Goal: Task Accomplishment & Management: Use online tool/utility

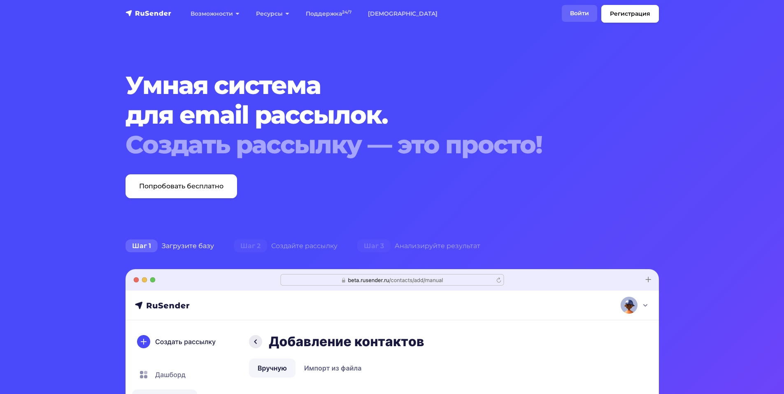
click at [573, 12] on link "Войти" at bounding box center [579, 13] width 35 height 17
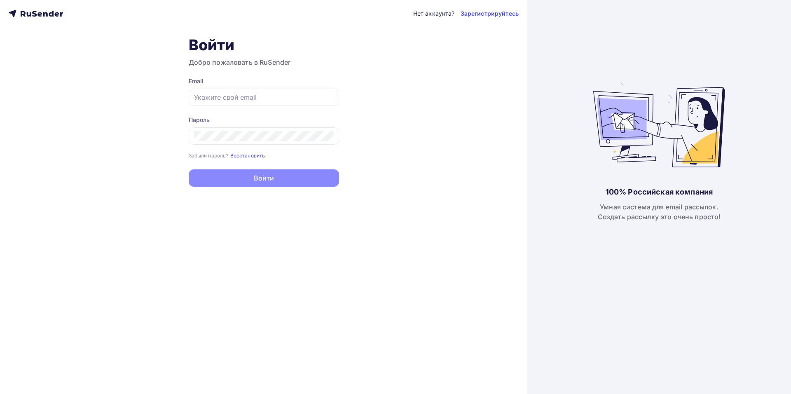
type input "[EMAIL_ADDRESS][DOMAIN_NAME]"
click at [313, 178] on button "Войти" at bounding box center [264, 177] width 150 height 17
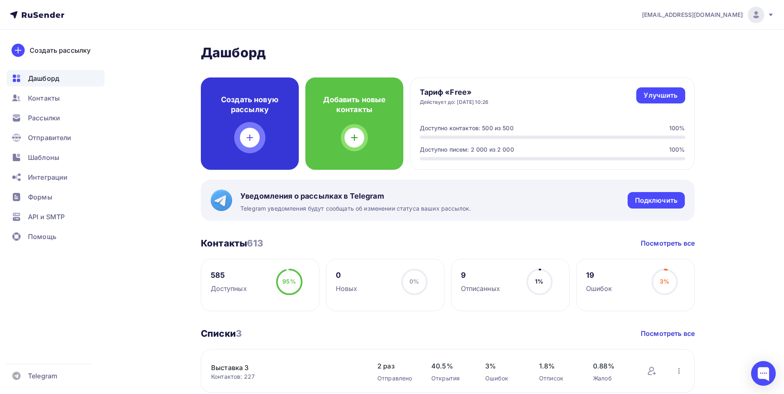
click at [282, 147] on div "Создать новую рассылку" at bounding box center [250, 123] width 98 height 92
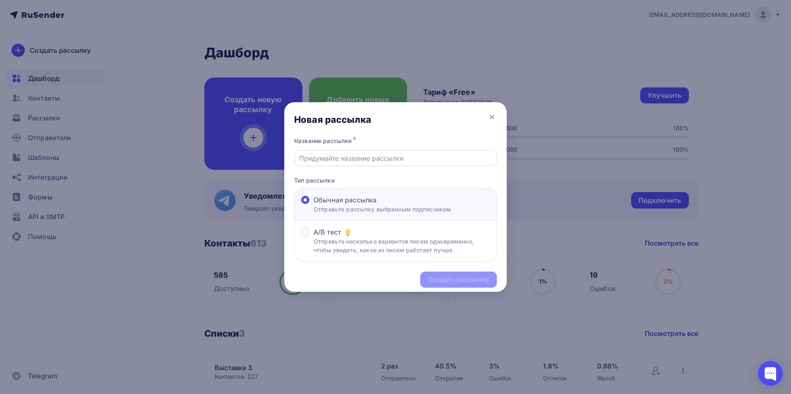
click at [373, 164] on div at bounding box center [395, 158] width 203 height 16
paste input "Новейшая технология UV DTF печати для брендирования бизнес-сувениров"
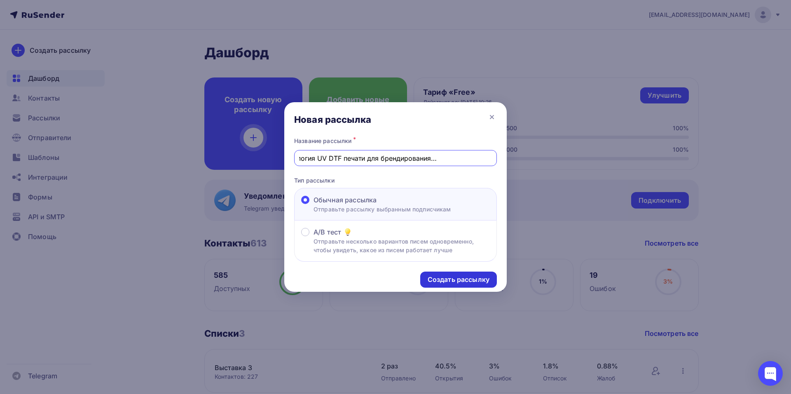
type input "Новейшая технология UV DTF печати для брендирования бизнес-сувениров"
click at [458, 282] on div "Создать рассылку" at bounding box center [458, 279] width 62 height 9
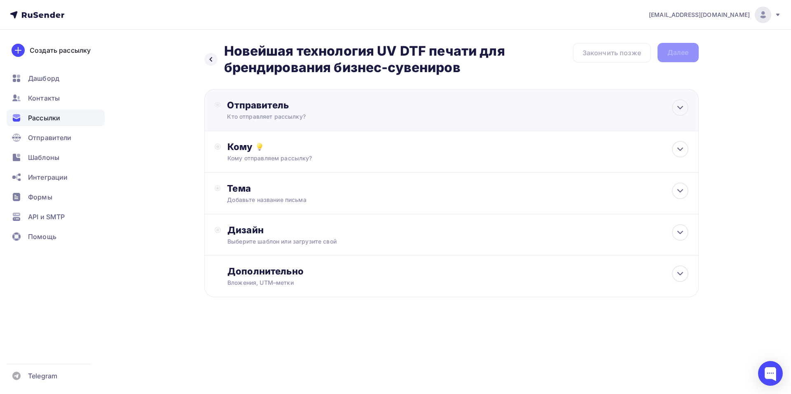
click at [324, 111] on div "Отправитель Кто отправляет рассылку? Email * sales@city-group.pro sales@city-gr…" at bounding box center [316, 109] width 178 height 21
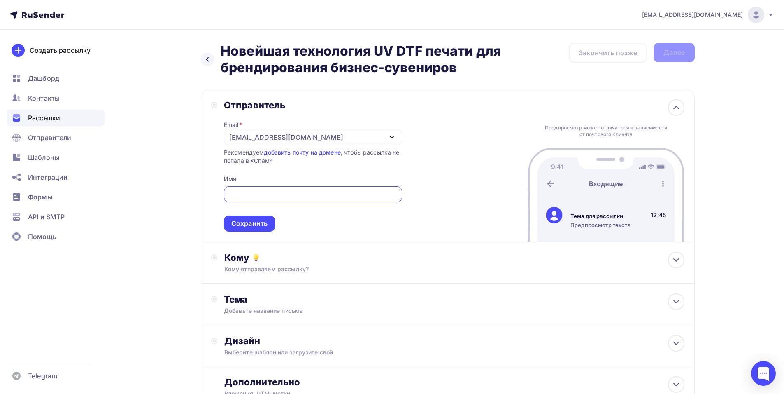
click at [261, 198] on input "text" at bounding box center [313, 194] width 169 height 10
click at [297, 187] on div at bounding box center [313, 194] width 178 height 16
drag, startPoint x: 301, startPoint y: 135, endPoint x: 229, endPoint y: 140, distance: 72.2
click at [229, 140] on div "sales@city-group.pro" at bounding box center [313, 137] width 178 height 16
drag, startPoint x: 229, startPoint y: 140, endPoint x: 317, endPoint y: 138, distance: 88.5
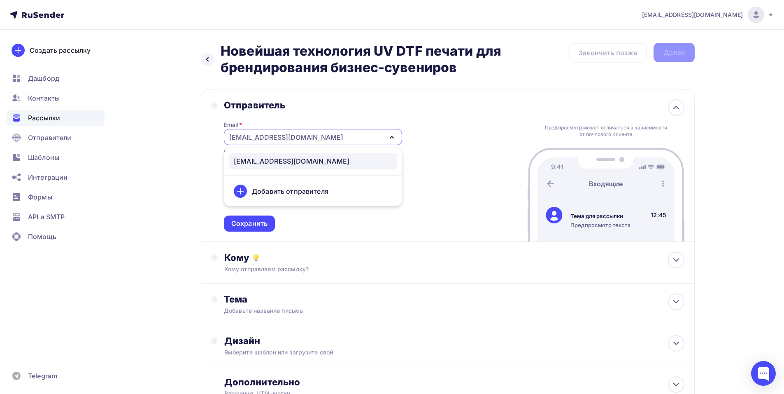
click at [317, 138] on div "sales@city-group.pro" at bounding box center [313, 137] width 178 height 16
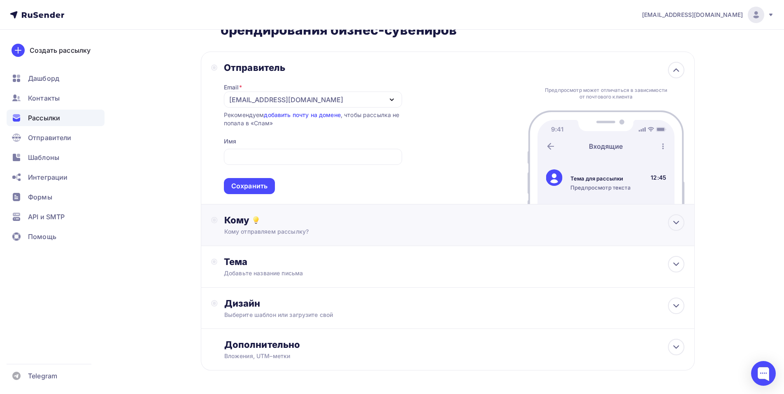
scroll to position [67, 0]
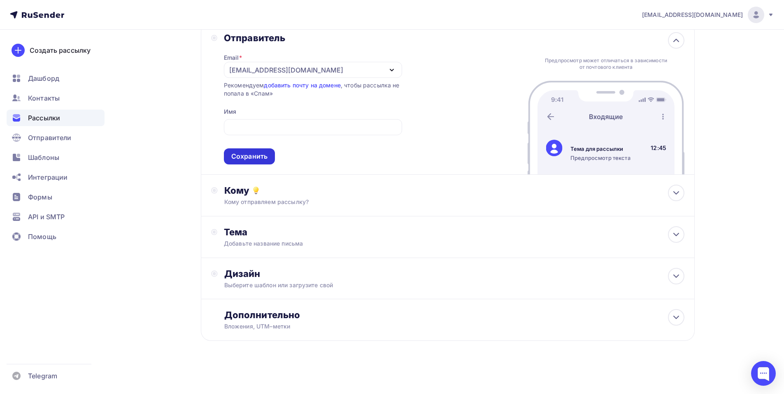
click at [252, 157] on div "Сохранить" at bounding box center [249, 156] width 36 height 9
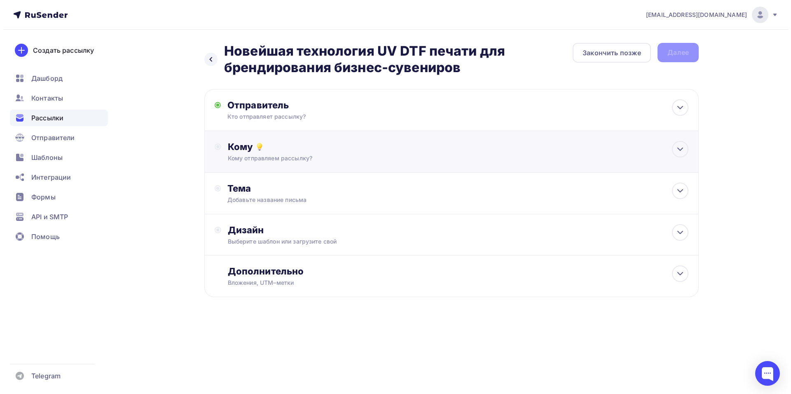
scroll to position [0, 0]
click at [285, 145] on div "Кому" at bounding box center [457, 147] width 460 height 12
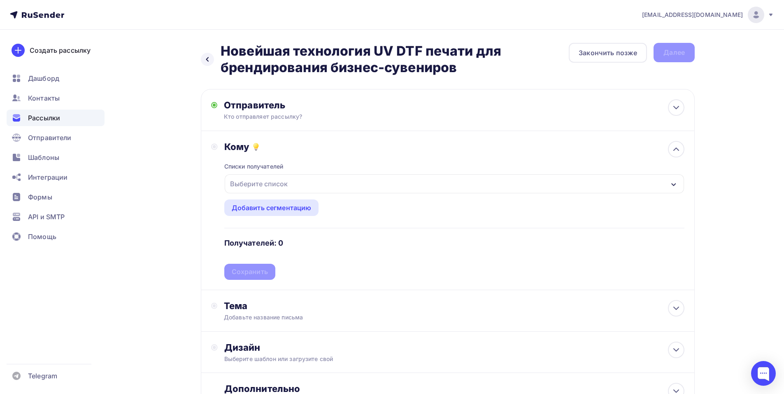
click at [288, 182] on div "Выберите список" at bounding box center [259, 183] width 64 height 15
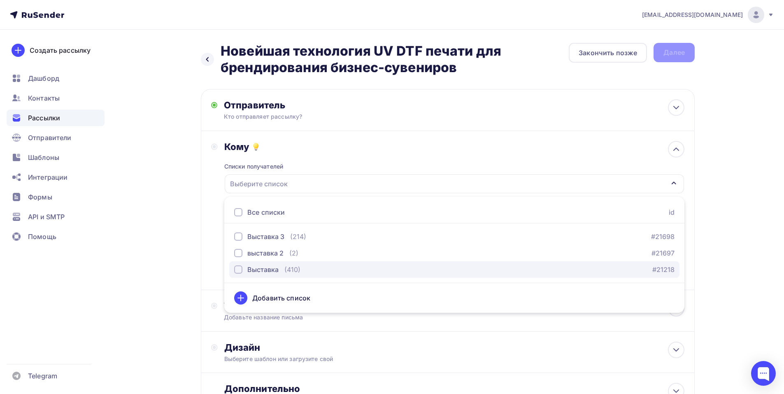
click at [335, 270] on div "Выставка (410) #21218" at bounding box center [454, 269] width 441 height 10
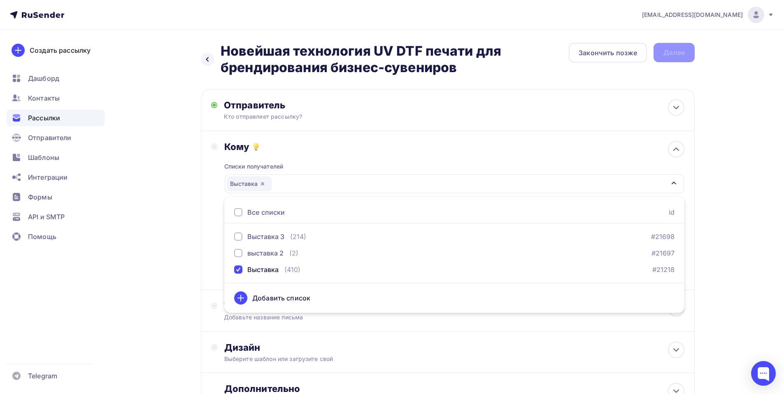
click at [733, 175] on div "sales@city-group.pro Аккаунт Тарифы Выйти Создать рассылку Дашборд Контакты Рас…" at bounding box center [392, 233] width 784 height 467
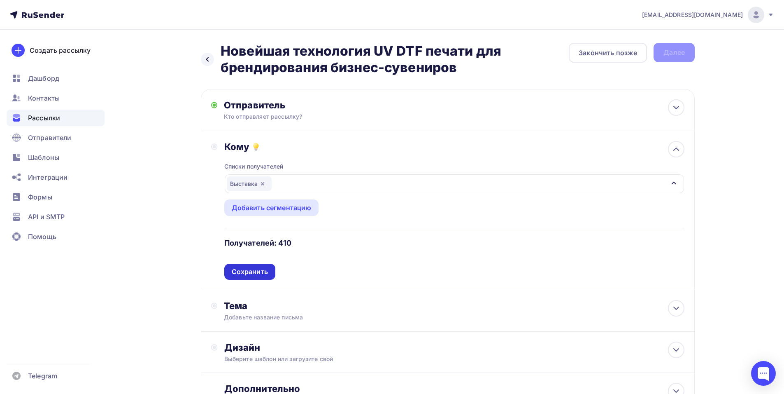
click at [244, 274] on div "Сохранить" at bounding box center [250, 271] width 36 height 9
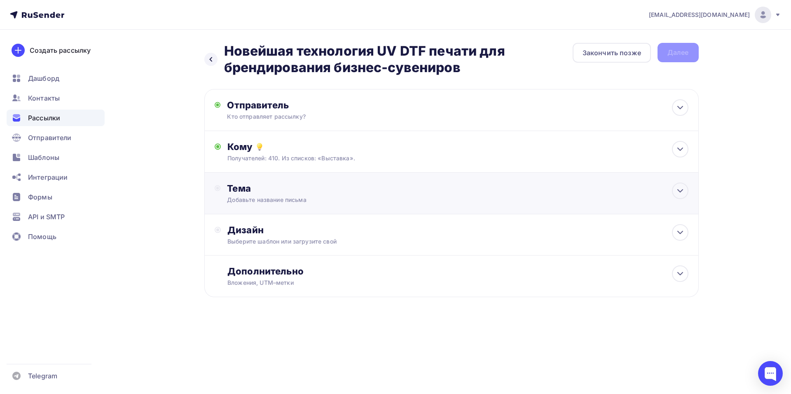
click at [315, 187] on div "Тема" at bounding box center [308, 188] width 163 height 12
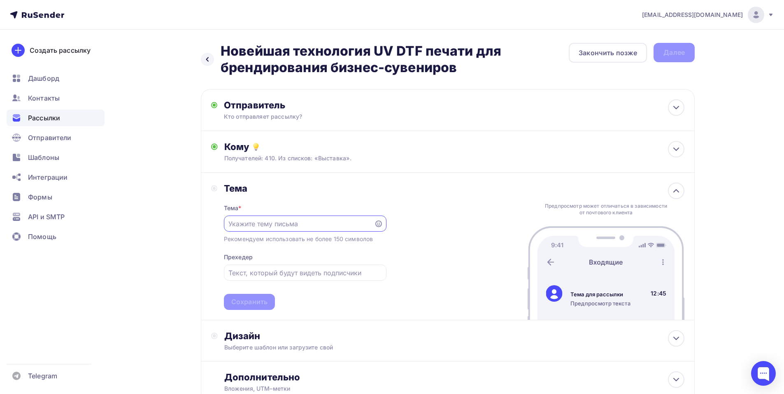
paste input "UV DTF печати"
click at [240, 224] on input "UV DTF печать" at bounding box center [299, 224] width 141 height 10
click at [240, 223] on input "UV -DTF печать" at bounding box center [299, 224] width 141 height 10
type input "UV-DTF печать"
drag, startPoint x: 290, startPoint y: 229, endPoint x: 170, endPoint y: 219, distance: 120.6
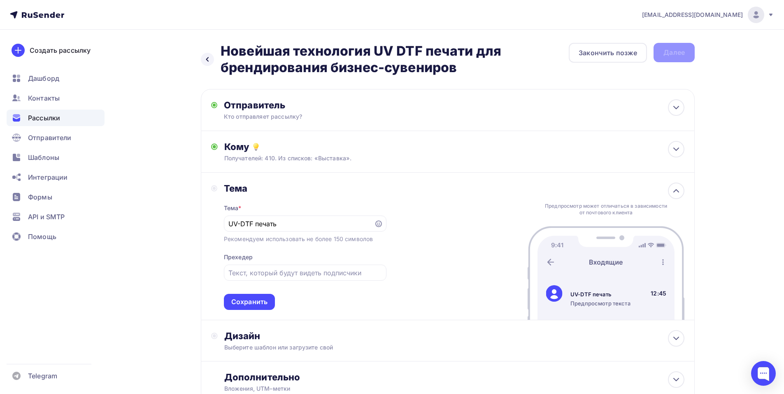
click at [170, 219] on div "Назад Новейшая технология UV DTF печати для брендирования бизнес-сувениров Нове…" at bounding box center [392, 243] width 675 height 426
click at [281, 220] on input "UV-DTF печать" at bounding box center [299, 224] width 141 height 10
drag, startPoint x: 275, startPoint y: 222, endPoint x: 177, endPoint y: 219, distance: 98.0
click at [177, 219] on div "Назад Новейшая технология UV DTF печати для брендирования бизнес-сувениров Нове…" at bounding box center [392, 243] width 675 height 426
paste input "UV-DTF печать"
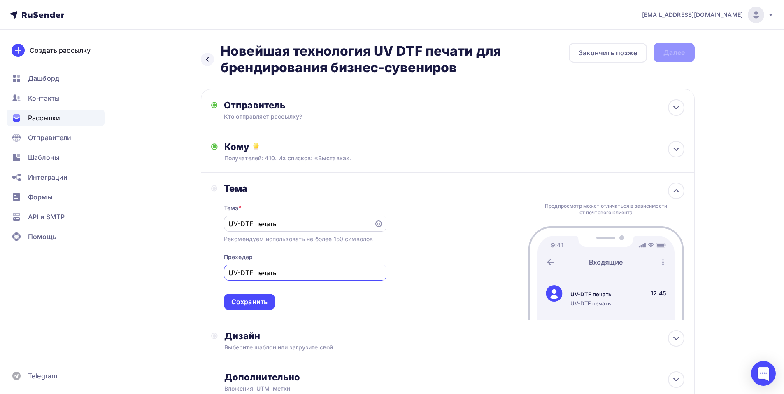
type input "UV-DTF печать"
click at [339, 226] on input "UV-DTF печать" at bounding box center [299, 224] width 141 height 10
click at [382, 225] on icon at bounding box center [379, 223] width 7 height 7
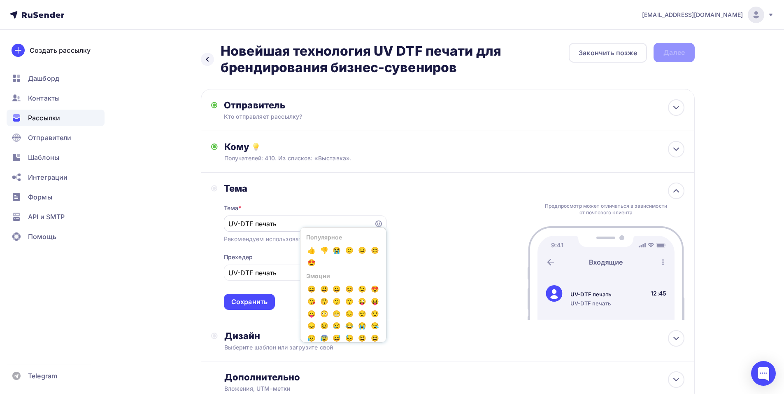
click at [383, 219] on div "UV-DTF печать Популярное 👍 👎 😭 😕 😐 😊 😍 Эмоции 😄 😃 😀 😊 😉 😍 😘 😚 😗 😙 😜 😝 😛 😳 😁 😔 😌…" at bounding box center [305, 223] width 163 height 16
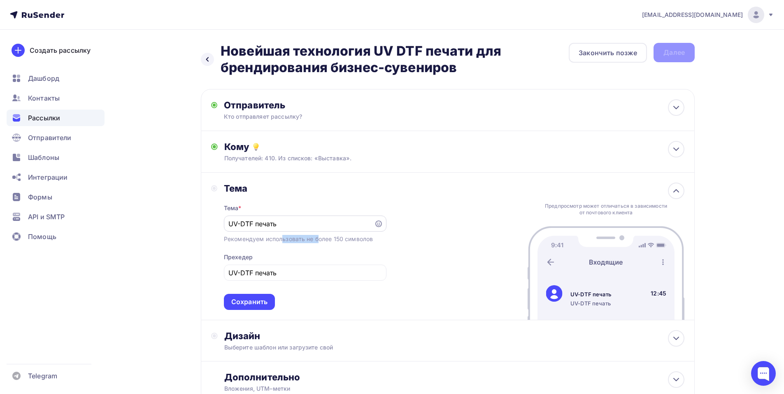
click at [383, 219] on div "UV-DTF печать" at bounding box center [305, 223] width 163 height 16
click at [380, 222] on icon at bounding box center [379, 223] width 7 height 7
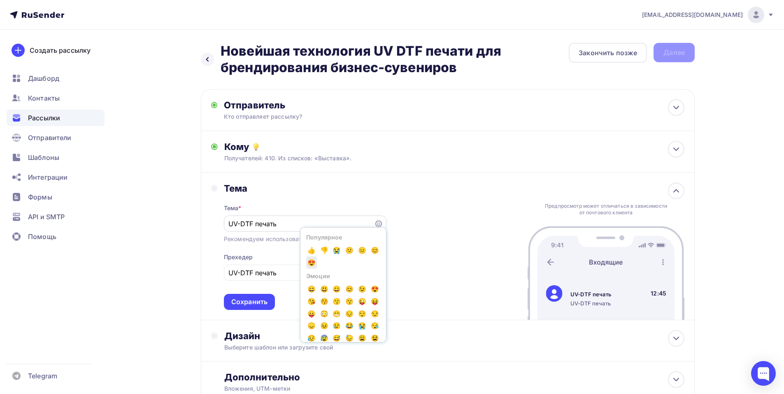
click at [317, 262] on span "😍" at bounding box center [311, 262] width 11 height 12
type input "UV-DTF печать😍"
click at [433, 237] on div "Тема Тема * UV-DTF печать😍 Популярное 👍 👎 😭 😕 😐 😊 😍 Эмоции 😄 😃 😀 😊 😉 😍 😘 😚 😗 😙 …" at bounding box center [448, 246] width 494 height 147
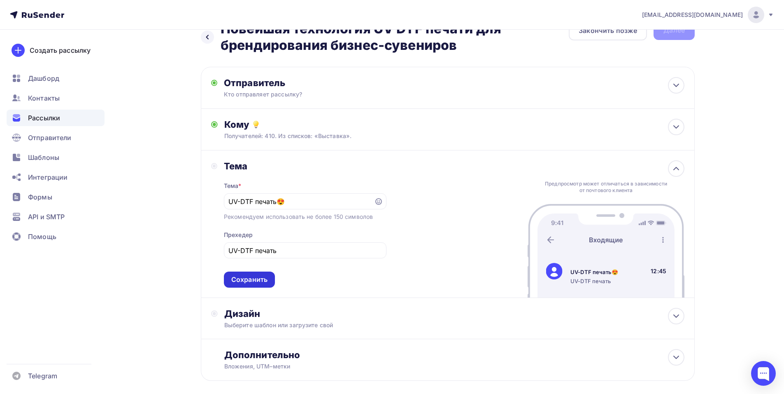
scroll to position [41, 0]
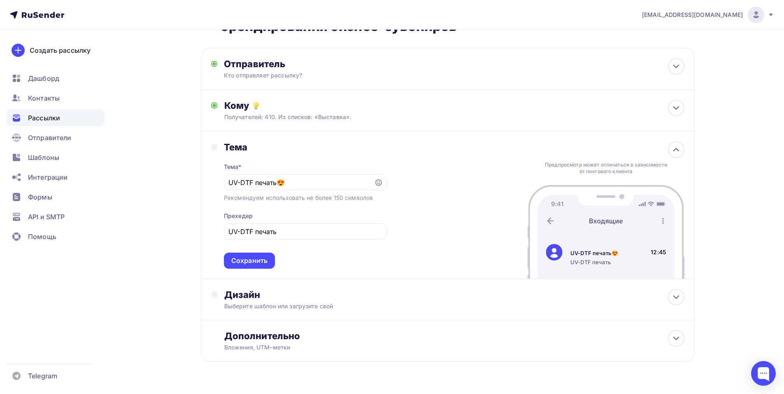
click at [255, 261] on div "Сохранить" at bounding box center [249, 260] width 36 height 9
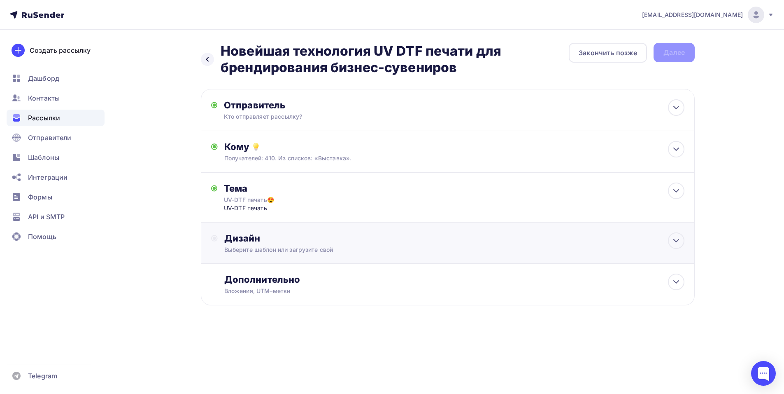
scroll to position [0, 0]
click at [303, 245] on div "Дизайн Выберите шаблон или загрузите свой" at bounding box center [457, 242] width 460 height 21
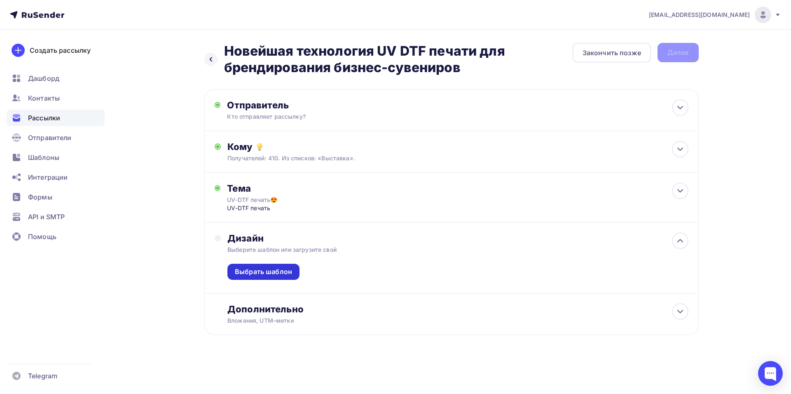
click at [268, 267] on div "Выбрать шаблон" at bounding box center [263, 271] width 57 height 9
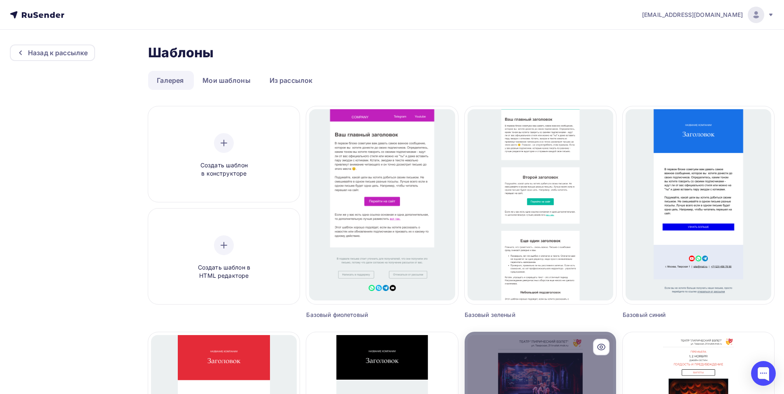
scroll to position [206, 0]
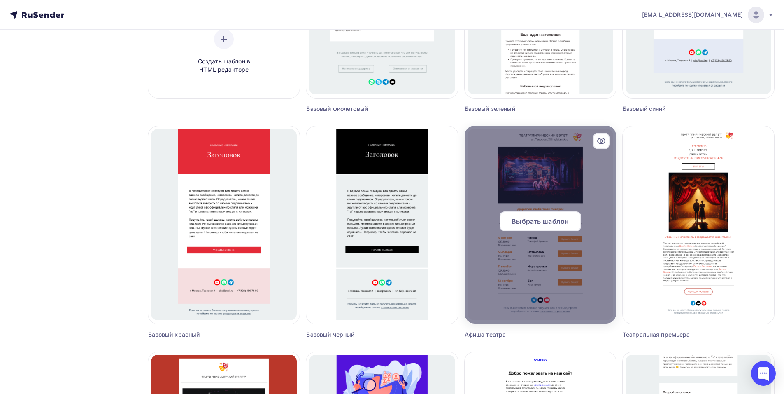
click at [550, 163] on div at bounding box center [541, 225] width 152 height 198
click at [524, 182] on div at bounding box center [541, 225] width 152 height 198
click at [513, 224] on span "Выбрать шаблон" at bounding box center [540, 221] width 57 height 10
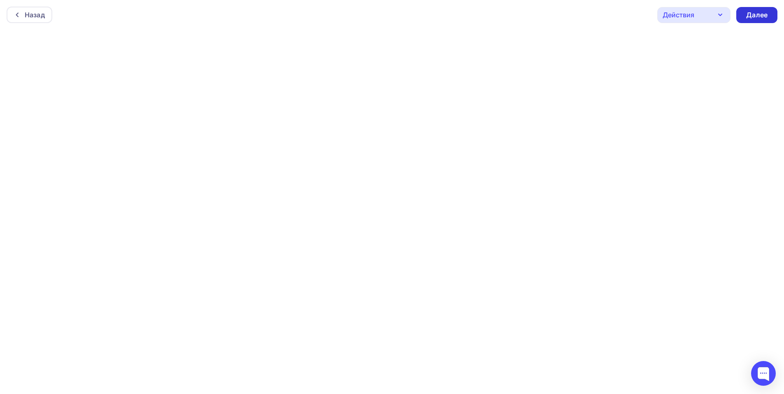
click at [757, 12] on div "Далее" at bounding box center [757, 14] width 21 height 9
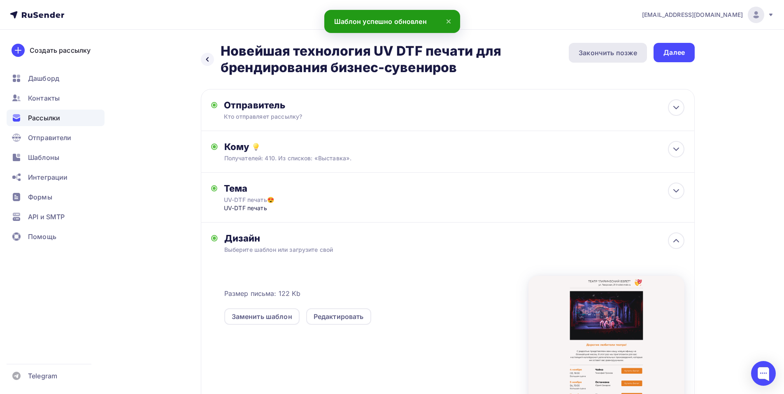
click at [630, 59] on div "Закончить позже" at bounding box center [608, 53] width 78 height 20
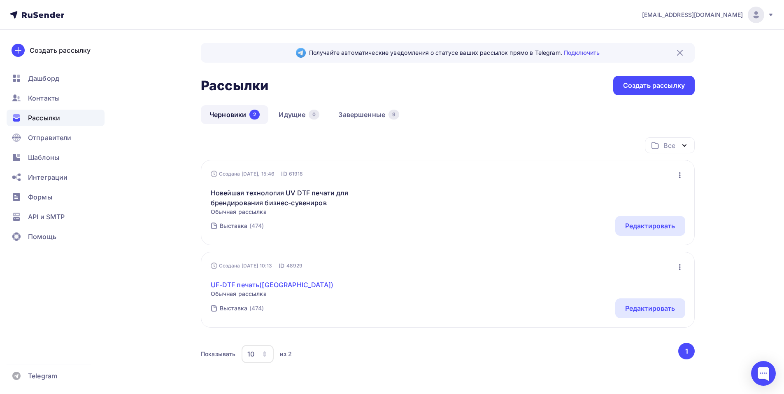
click at [275, 282] on link "UF-DTF печать(Стикерпаки)" at bounding box center [272, 285] width 123 height 10
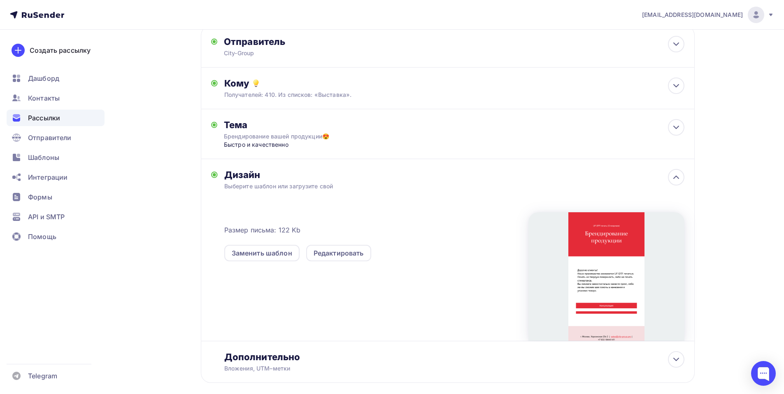
scroll to position [92, 0]
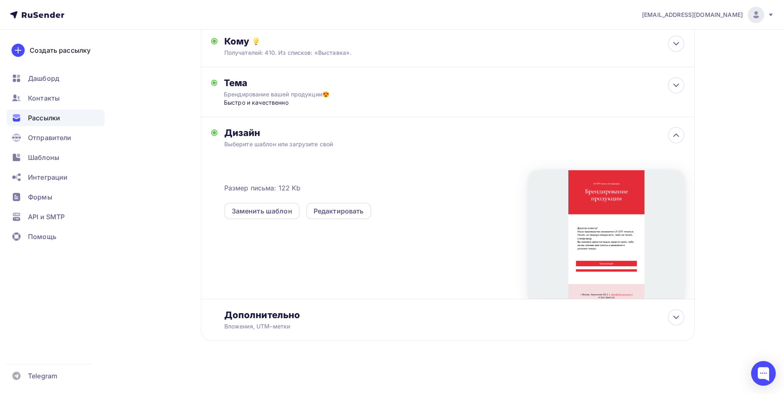
click at [611, 235] on div at bounding box center [607, 234] width 156 height 128
click at [601, 252] on div at bounding box center [607, 234] width 156 height 128
click at [323, 212] on div "Редактировать" at bounding box center [339, 211] width 50 height 10
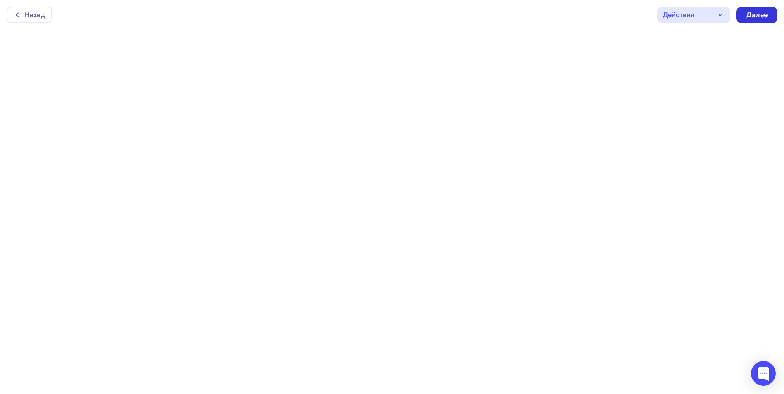
click at [761, 18] on div "Далее" at bounding box center [757, 14] width 21 height 9
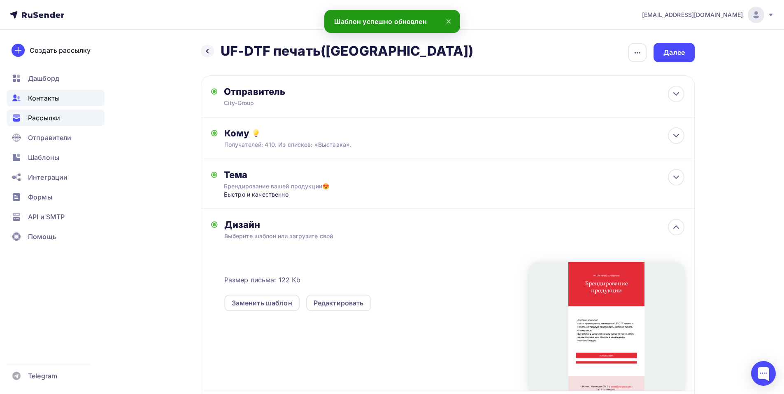
click at [65, 106] on div "Контакты" at bounding box center [56, 98] width 98 height 16
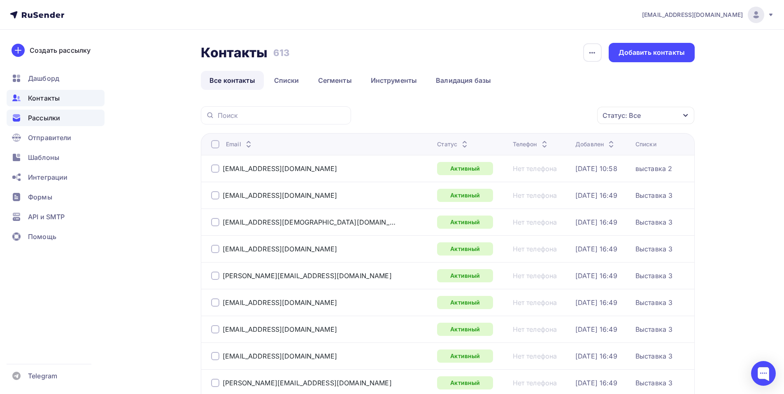
click at [63, 114] on div "Рассылки" at bounding box center [56, 118] width 98 height 16
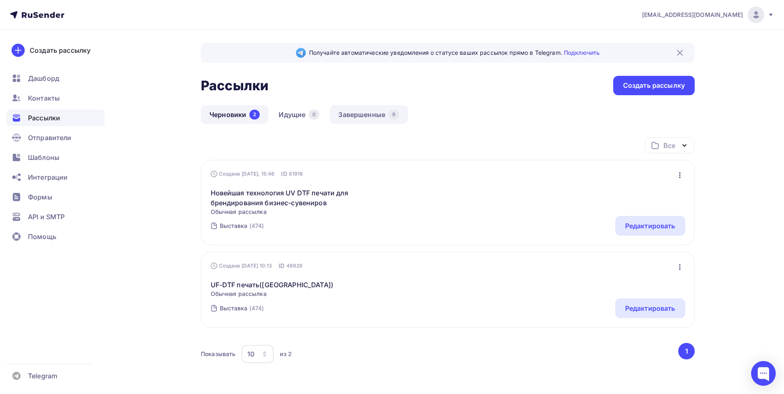
click at [358, 115] on link "Завершенные 9" at bounding box center [369, 114] width 78 height 19
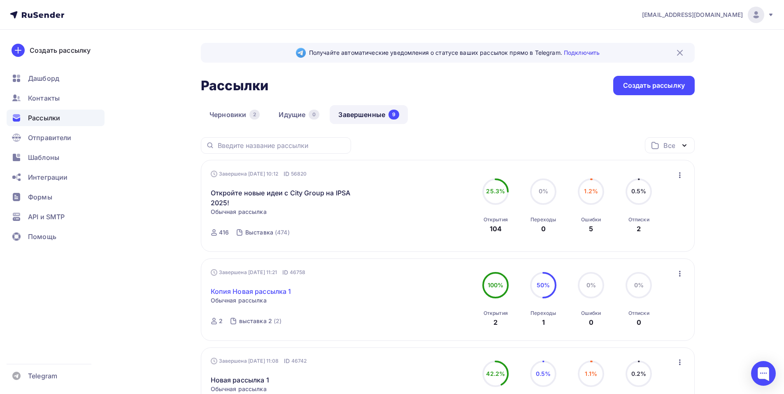
click at [258, 292] on link "Копия Новая рассылка 1" at bounding box center [251, 291] width 81 height 10
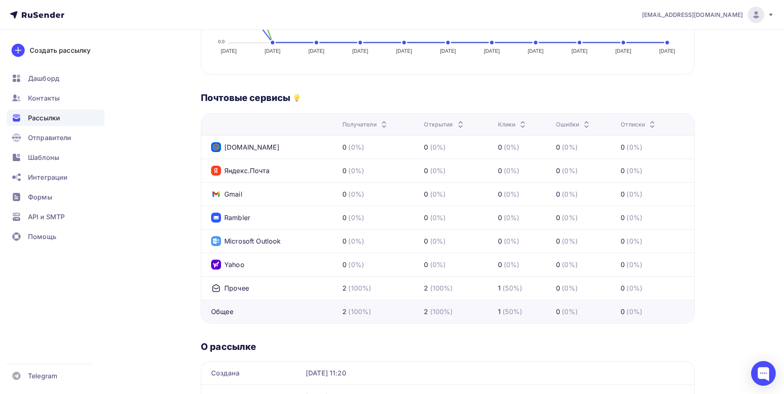
scroll to position [231, 0]
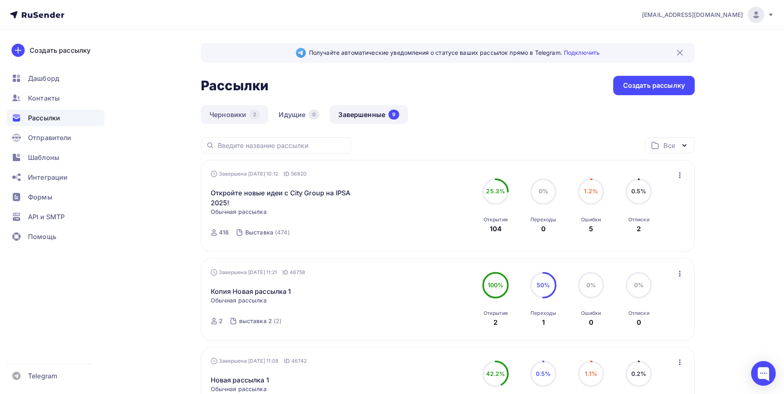
click at [264, 119] on link "Черновики 2" at bounding box center [235, 114] width 68 height 19
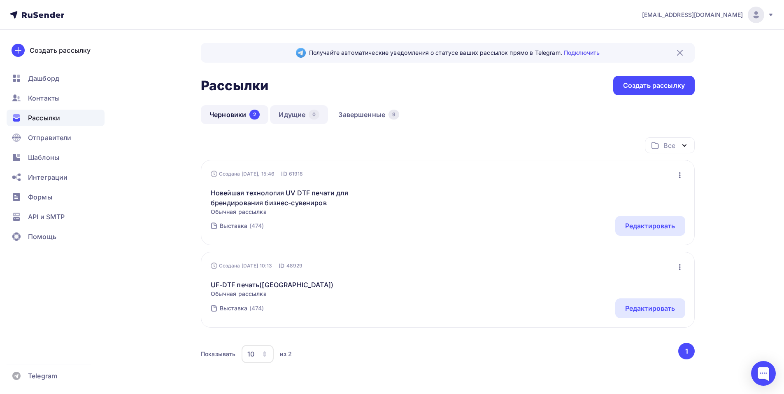
click at [308, 121] on link "Идущие 0" at bounding box center [299, 114] width 58 height 19
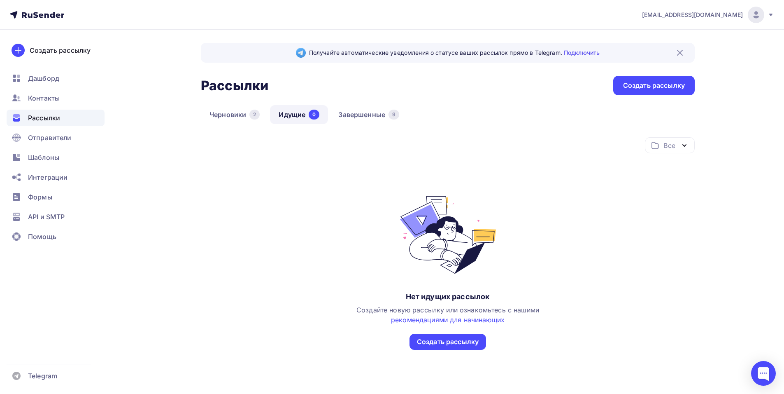
drag, startPoint x: 253, startPoint y: 119, endPoint x: 264, endPoint y: 133, distance: 17.6
click at [253, 119] on link "Черновики 2" at bounding box center [235, 114] width 68 height 19
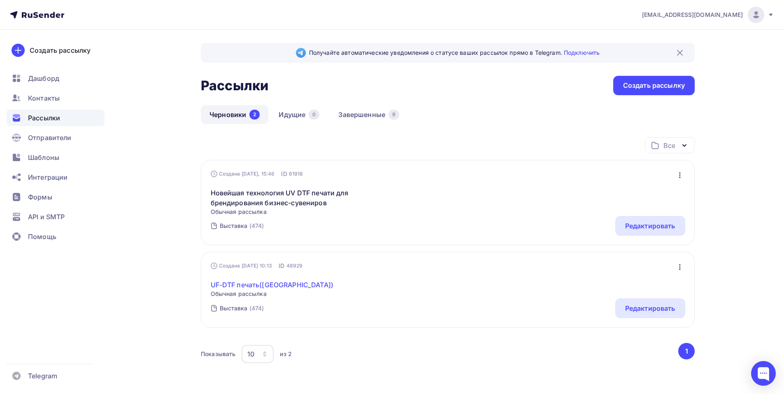
click at [250, 284] on link "UF-DTF печать(Стикерпаки)" at bounding box center [272, 285] width 123 height 10
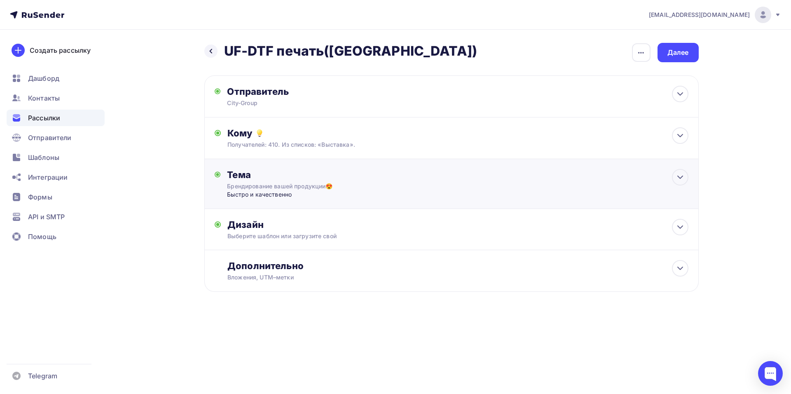
click at [321, 204] on div "Тема Брендирование вашей продукции😍 Быстро и качественно Тема * Брендирование в…" at bounding box center [451, 184] width 494 height 50
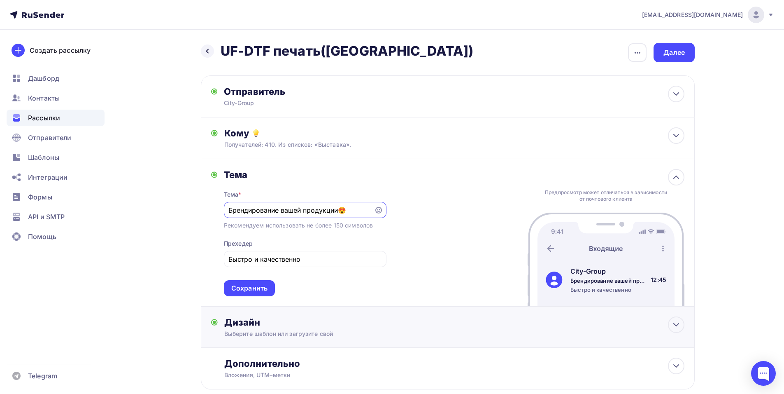
click at [356, 326] on div "Дизайн" at bounding box center [454, 322] width 460 height 12
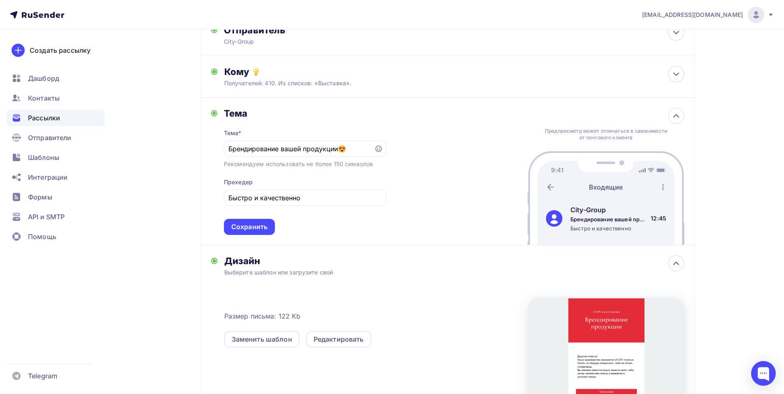
scroll to position [165, 0]
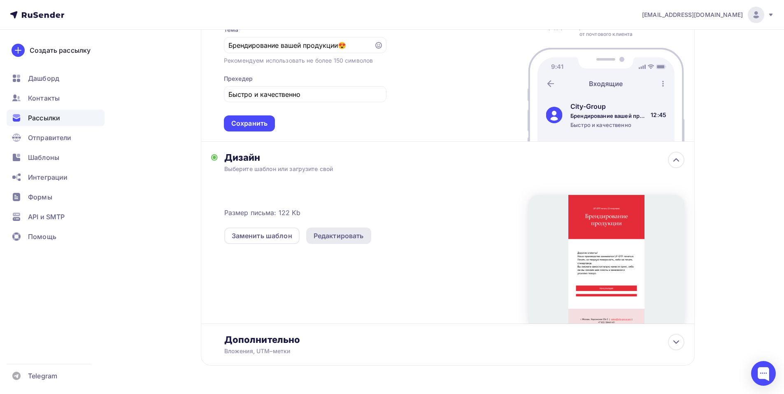
click at [318, 236] on div "Редактировать" at bounding box center [339, 236] width 50 height 10
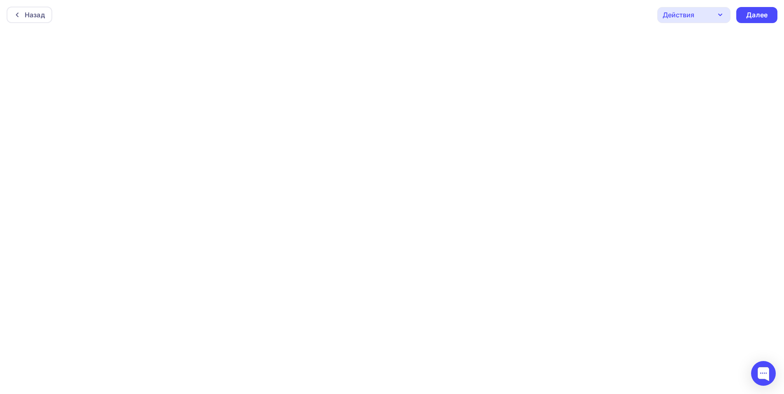
scroll to position [2, 0]
click at [770, 9] on div "Далее" at bounding box center [757, 13] width 41 height 16
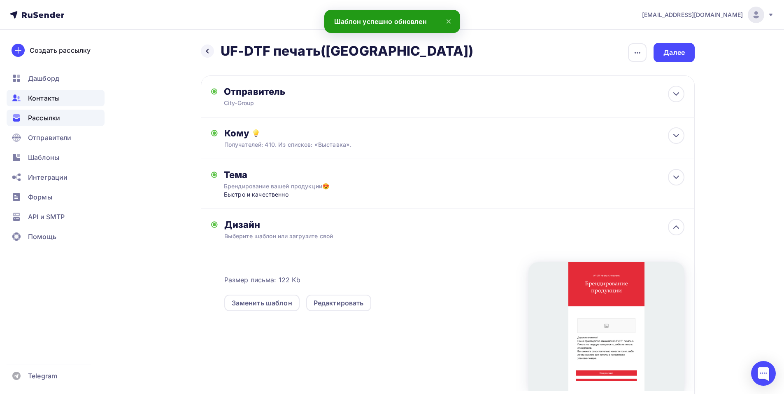
click at [13, 98] on icon at bounding box center [17, 98] width 10 height 10
